Goal: Task Accomplishment & Management: Complete application form

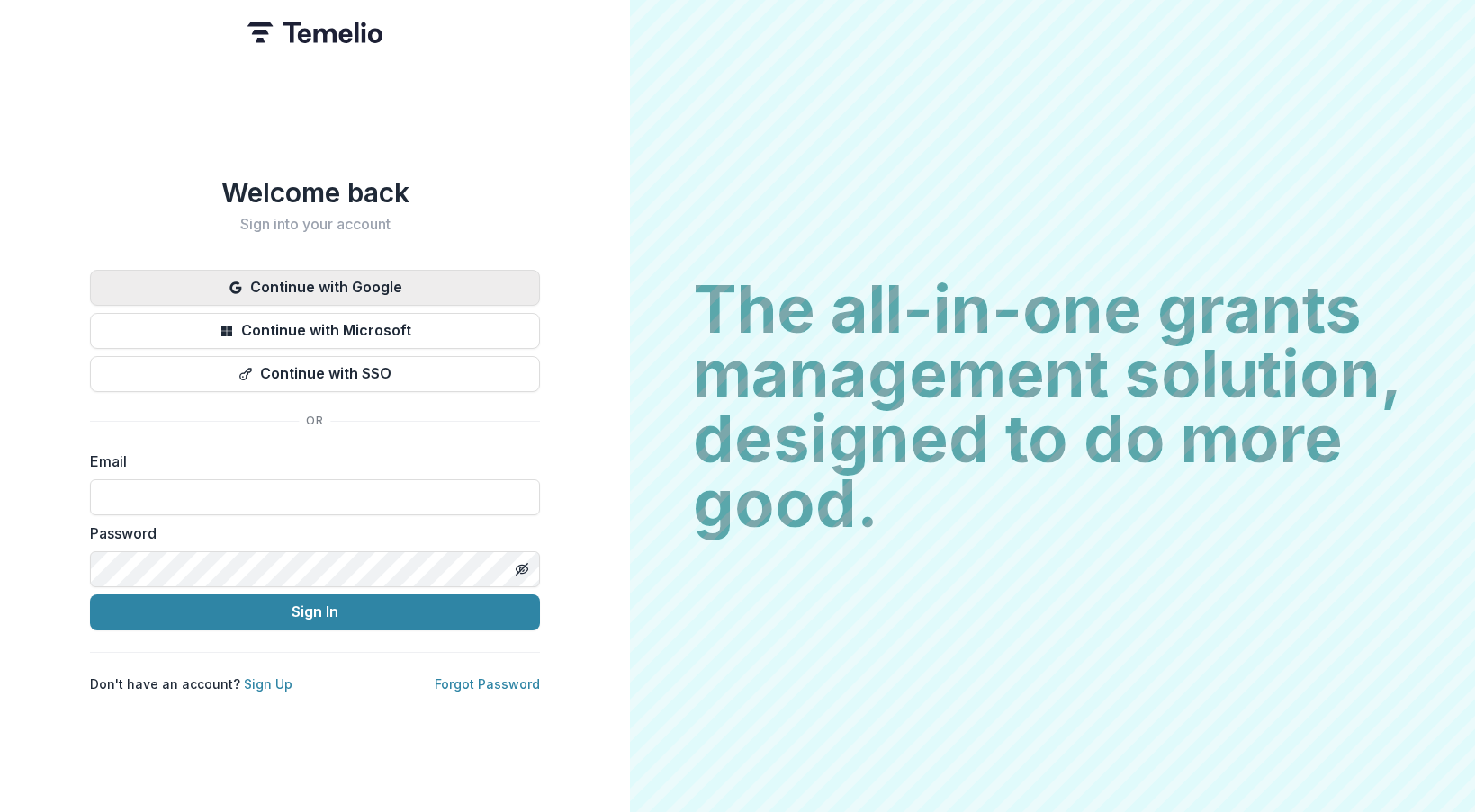
click at [399, 282] on button "Continue with Google" at bounding box center [315, 287] width 450 height 36
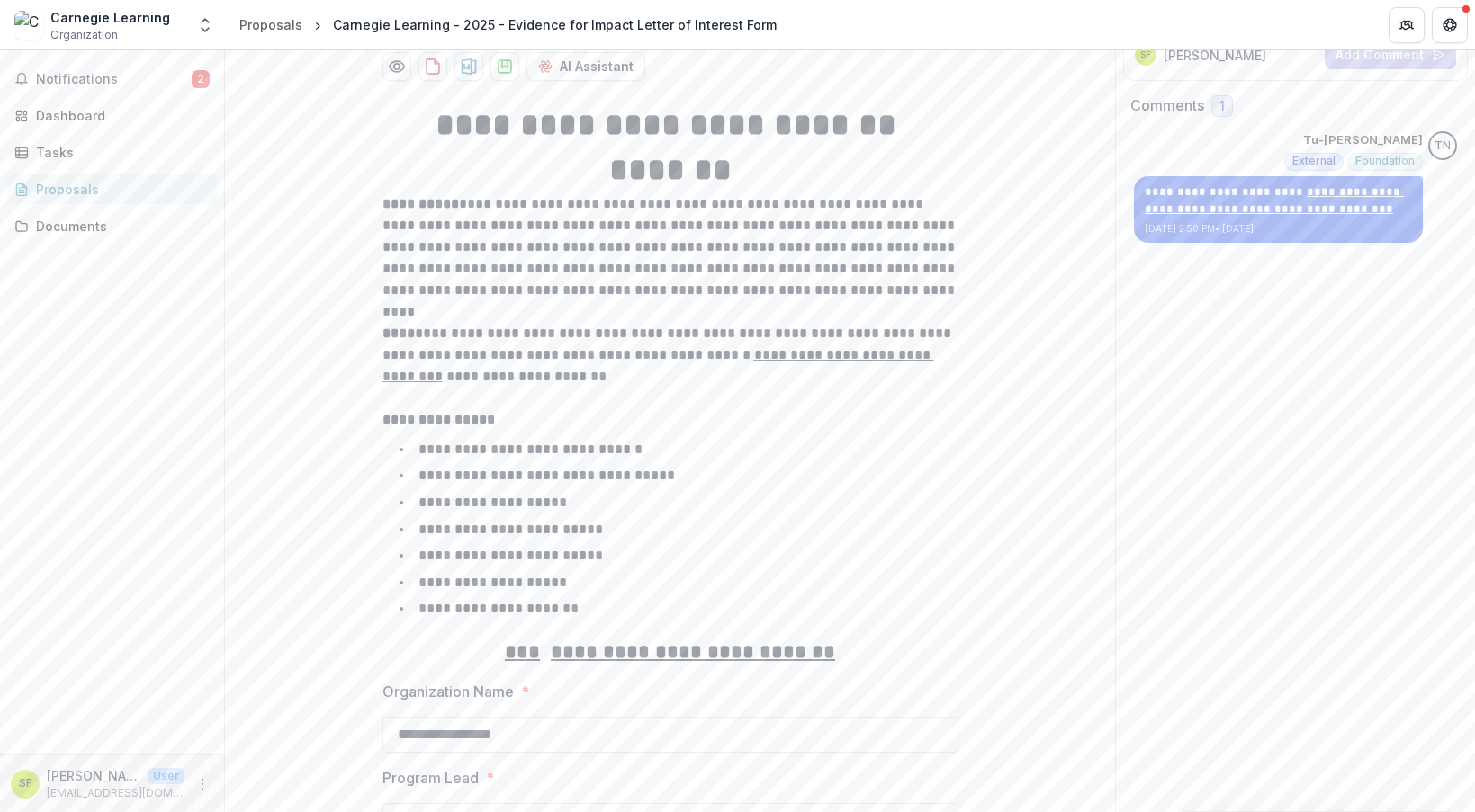
scroll to position [253, 0]
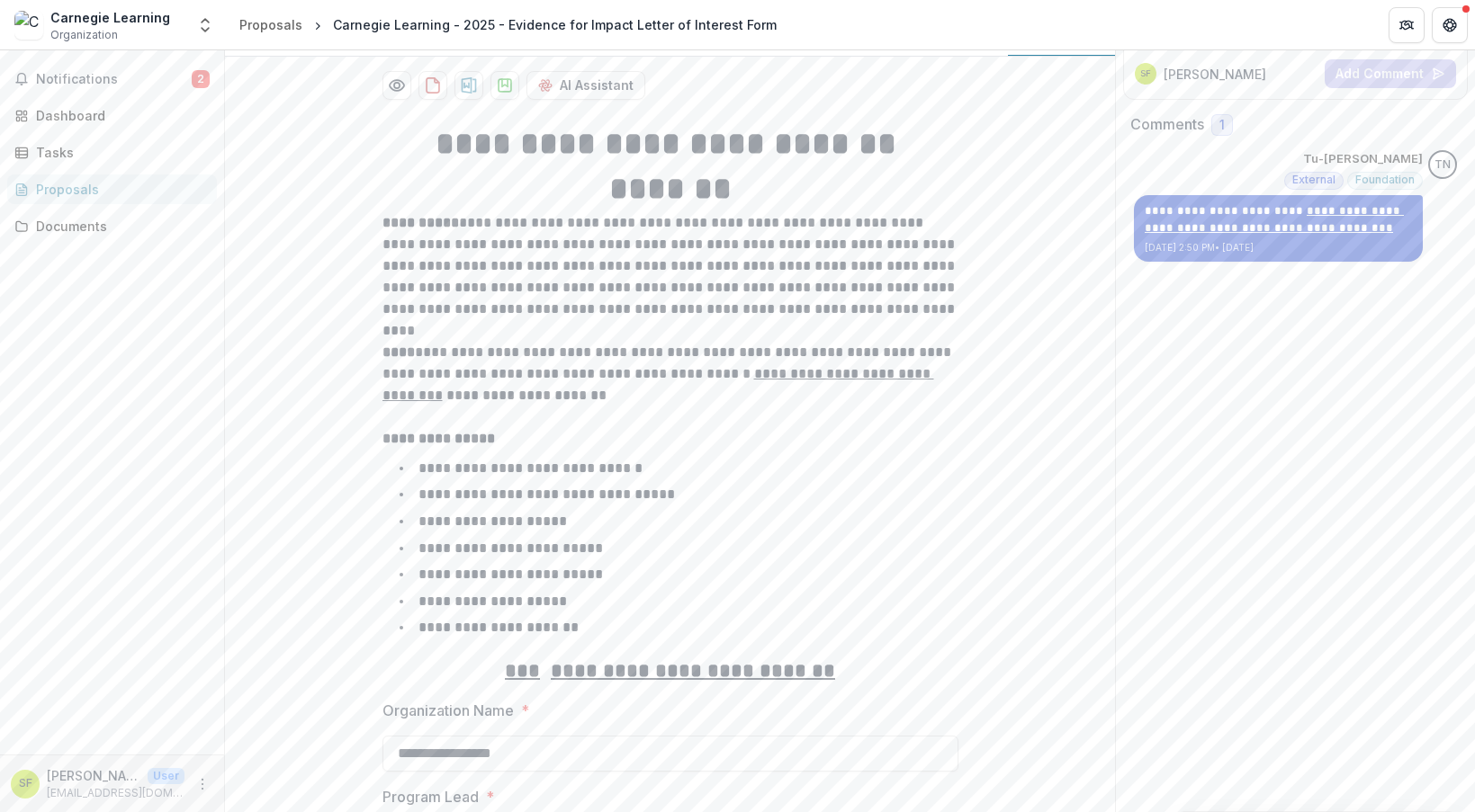
click at [1311, 230] on u "**********" at bounding box center [1274, 219] width 259 height 30
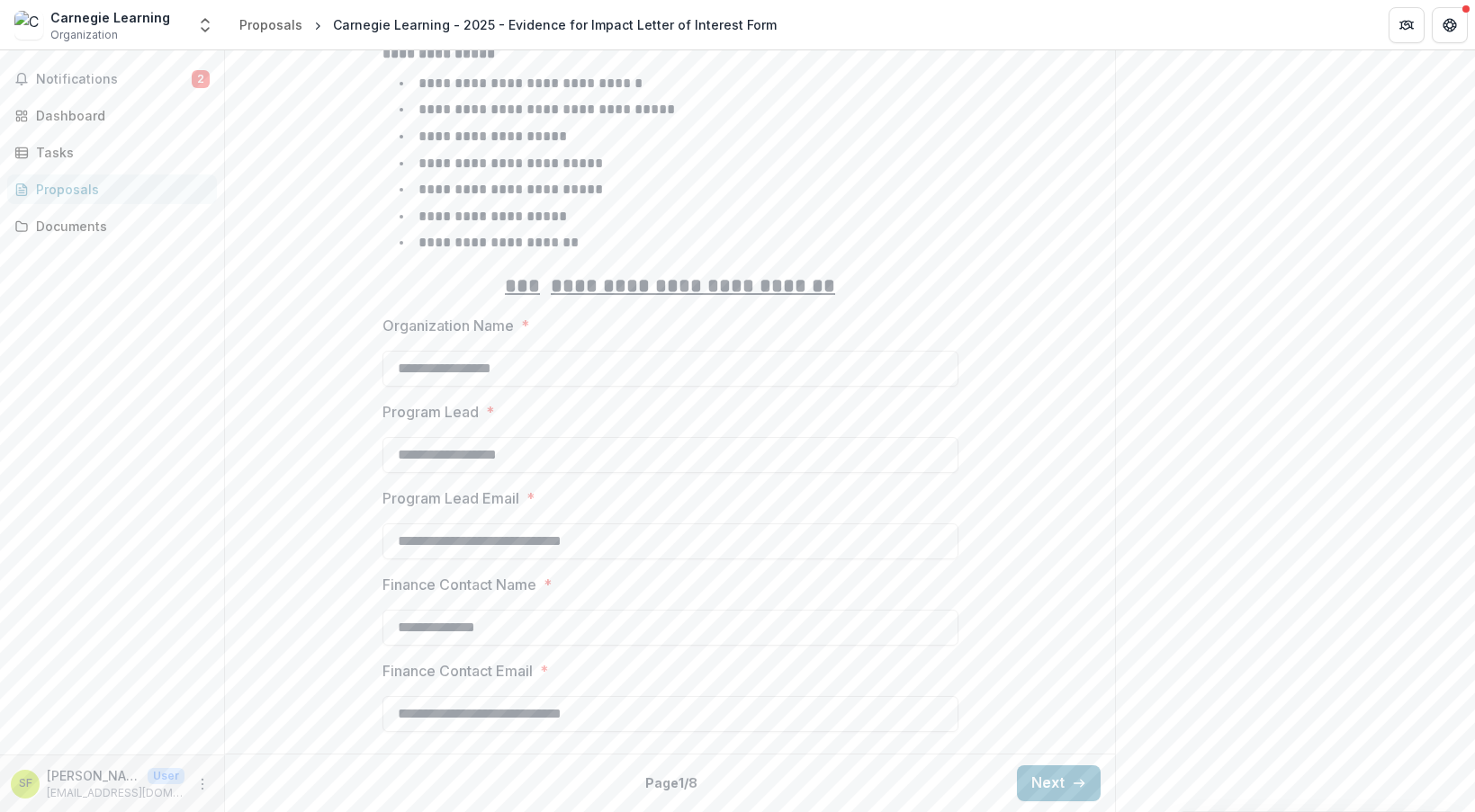
scroll to position [777, 0]
click at [1048, 780] on button "Next" at bounding box center [1059, 783] width 83 height 36
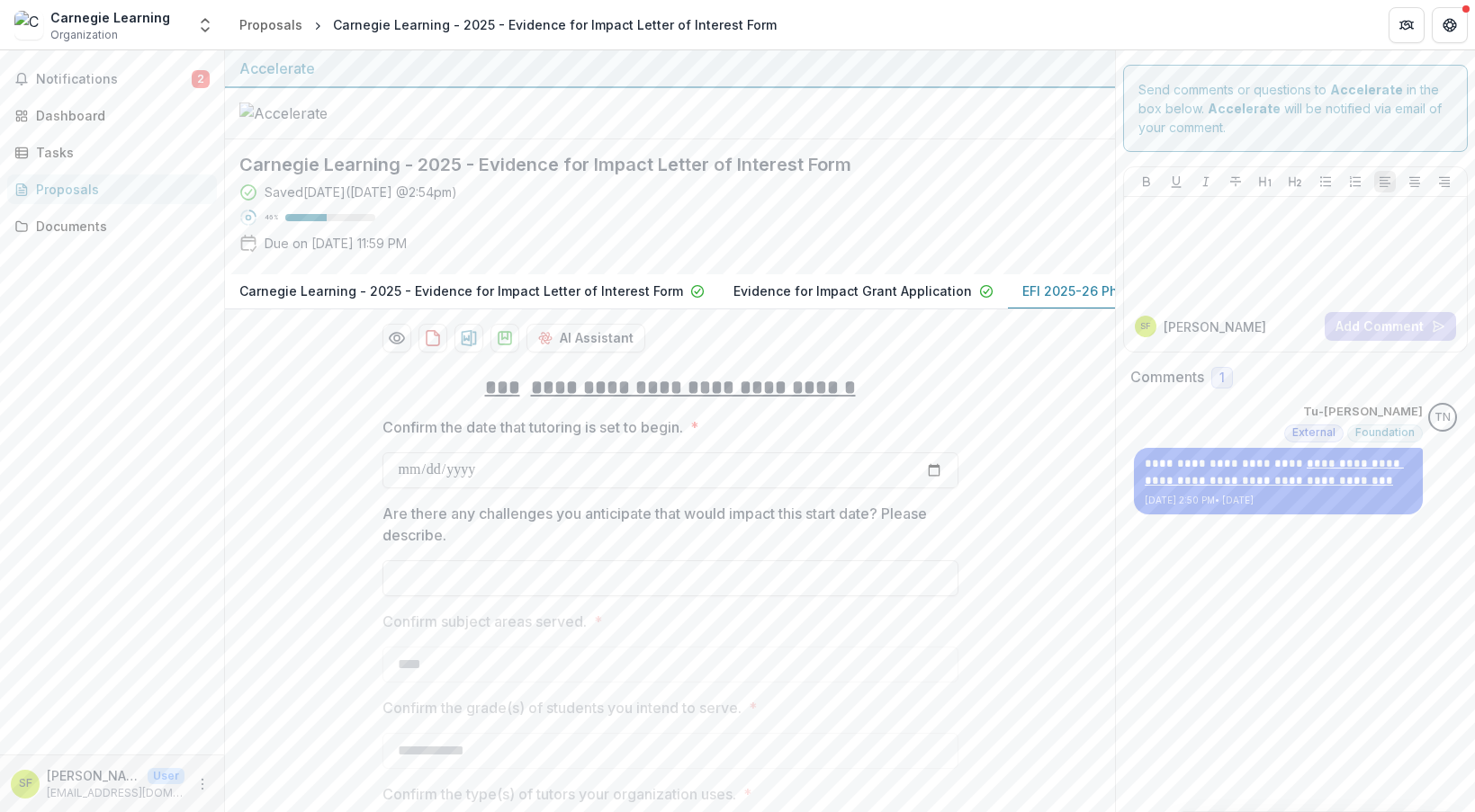
scroll to position [15, 0]
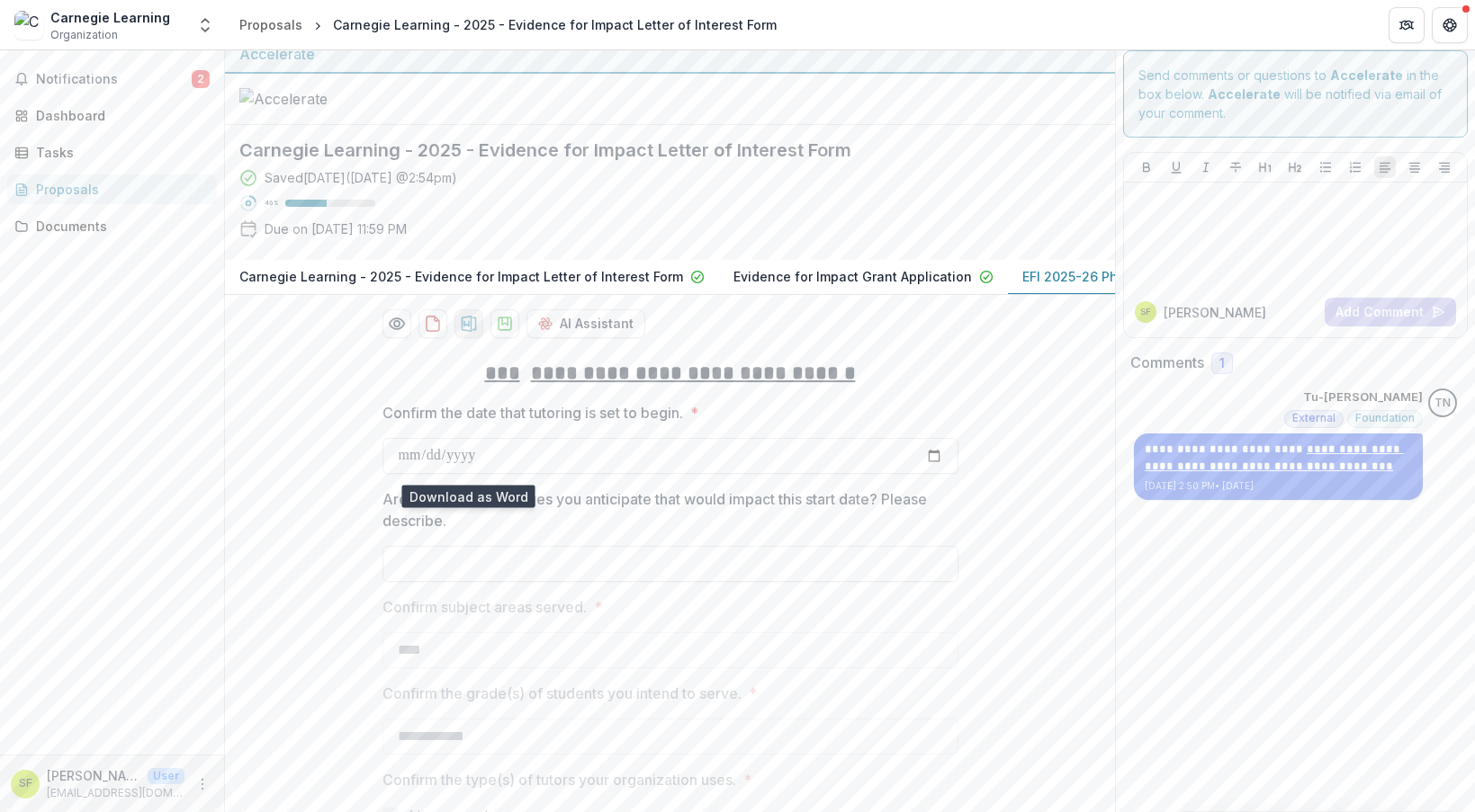
click at [471, 332] on icon "download-proposal" at bounding box center [469, 324] width 16 height 16
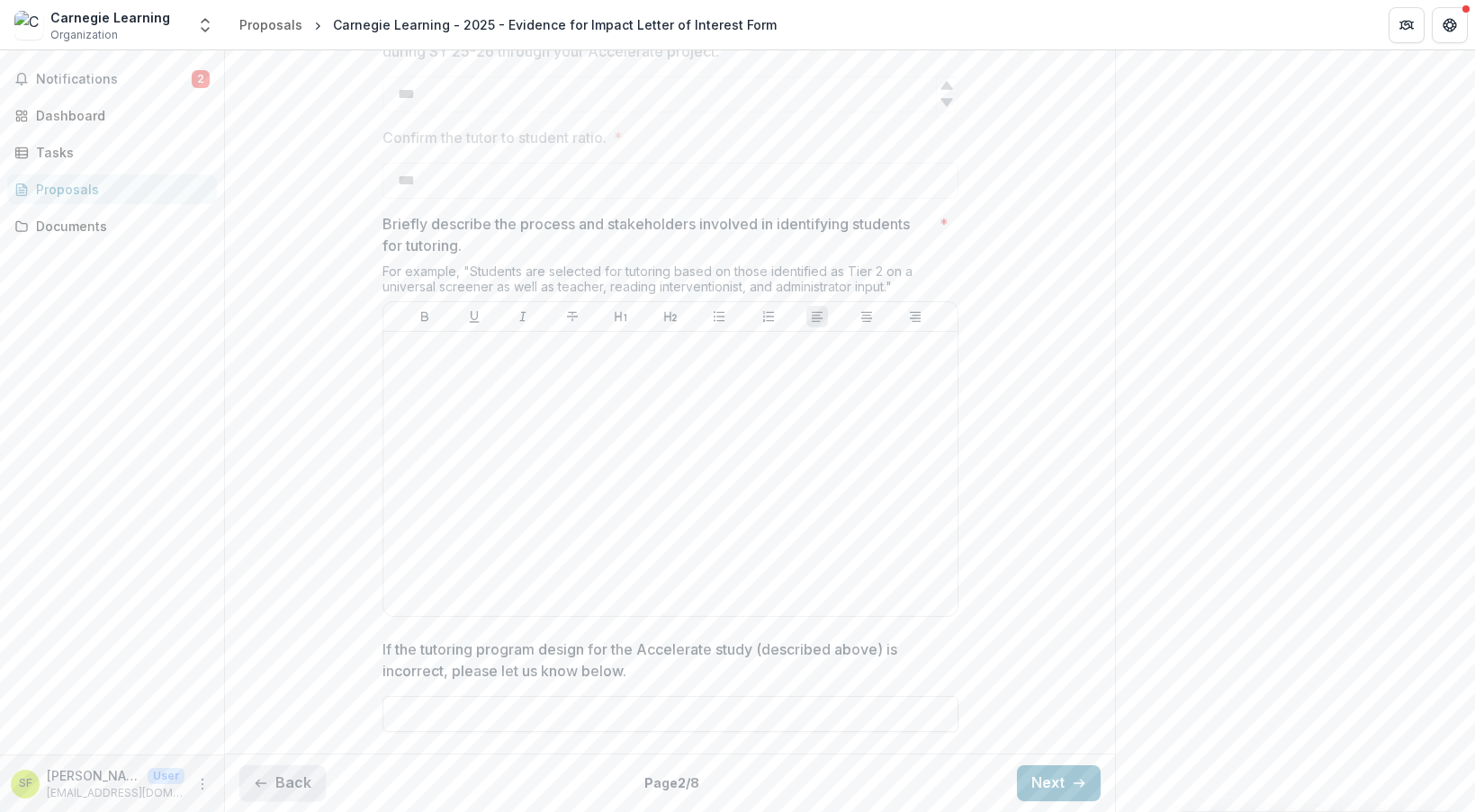
click at [303, 768] on button "Back" at bounding box center [282, 783] width 86 height 36
